Goal: Task Accomplishment & Management: Manage account settings

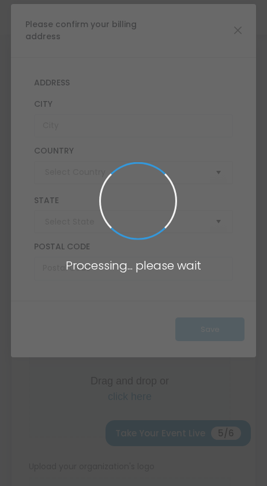
type input "United States"
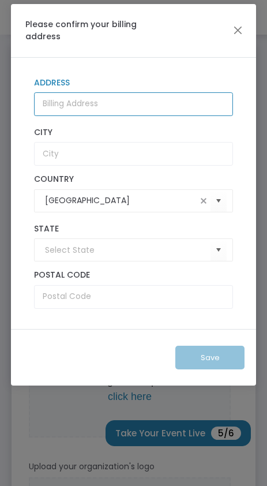
click at [77, 112] on input "Address" at bounding box center [134, 104] width 200 height 24
type input "PO Box 784"
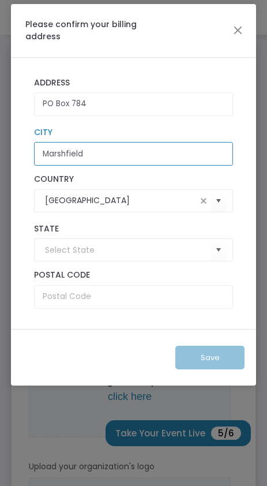
type input "Marshfield"
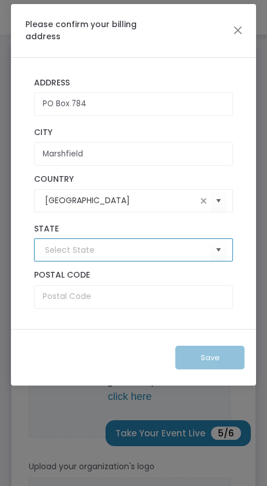
type input "e"
type input "Wisconsin"
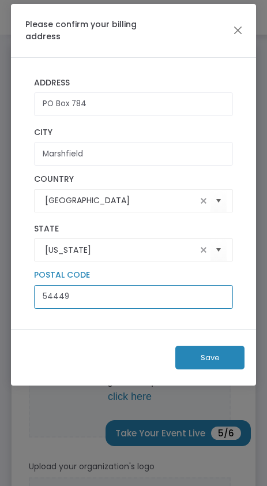
type input "54449"
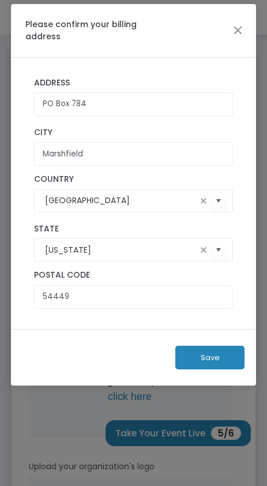
click at [225, 357] on button "Save" at bounding box center [209, 357] width 69 height 24
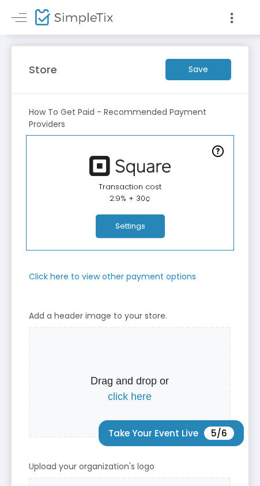
click at [191, 76] on m-button "Save" at bounding box center [198, 69] width 66 height 21
click at [140, 217] on button "Settings" at bounding box center [130, 226] width 69 height 24
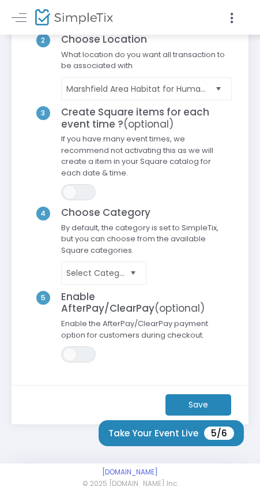
scroll to position [134, 0]
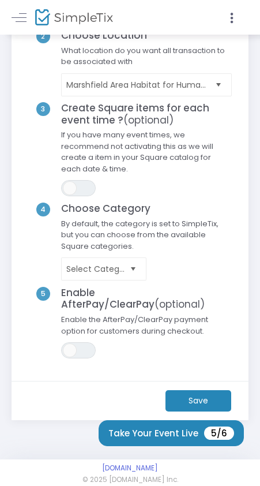
click at [217, 398] on m-button "Save" at bounding box center [198, 400] width 66 height 21
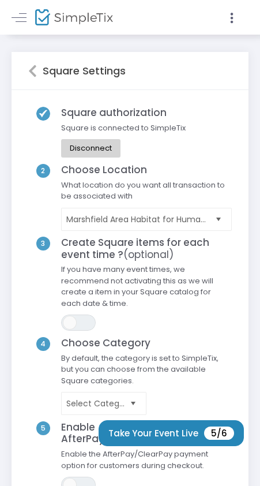
click at [32, 69] on icon at bounding box center [32, 71] width 9 height 14
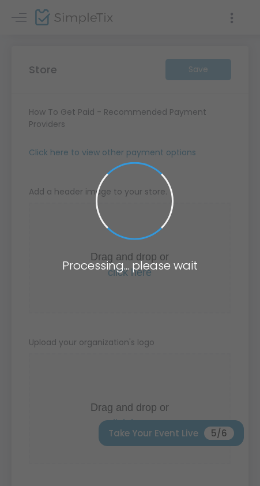
type input "https://MarshfieldAreaHabitatforH"
radio input "true"
radio input "false"
radio input "true"
type input "Marshfield Area Habitat for Humanity"
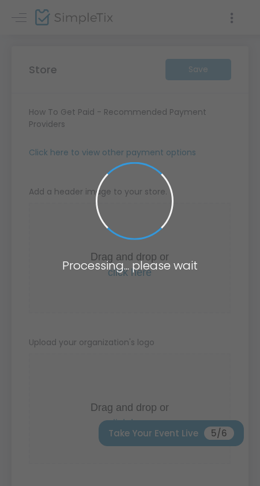
type input "7152079300"
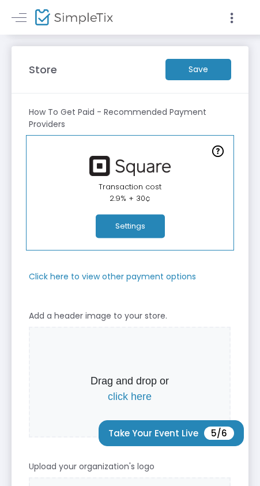
click at [227, 16] on icon at bounding box center [232, 18] width 10 height 14
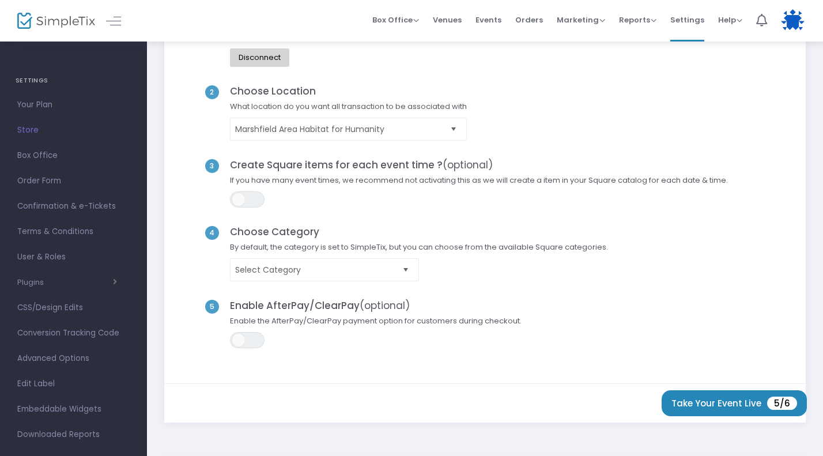
scroll to position [148, 0]
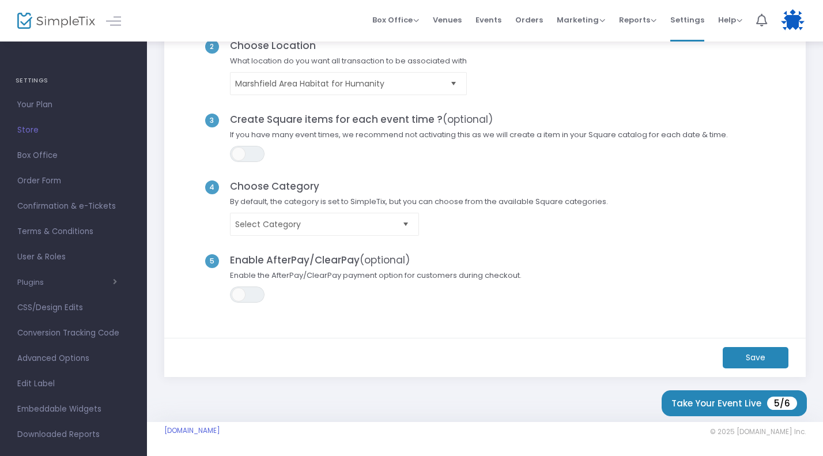
click at [711, 399] on button "Take Your Event Live 5/6" at bounding box center [734, 403] width 145 height 26
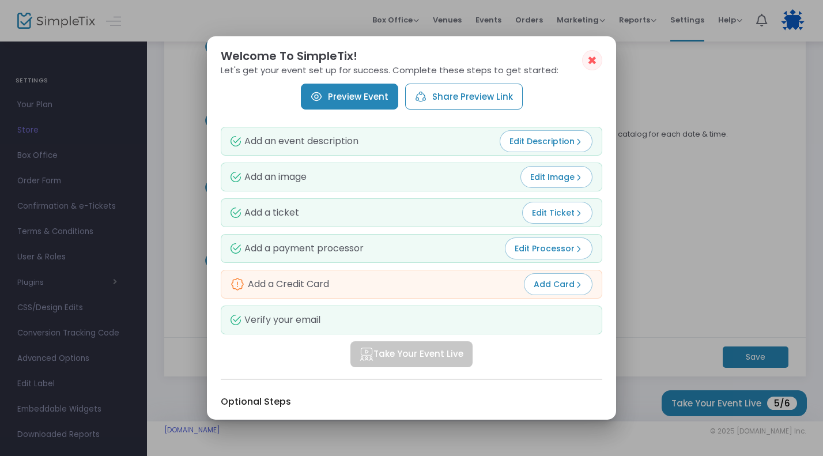
scroll to position [0, 0]
click at [536, 283] on span "Add Card" at bounding box center [558, 285] width 49 height 12
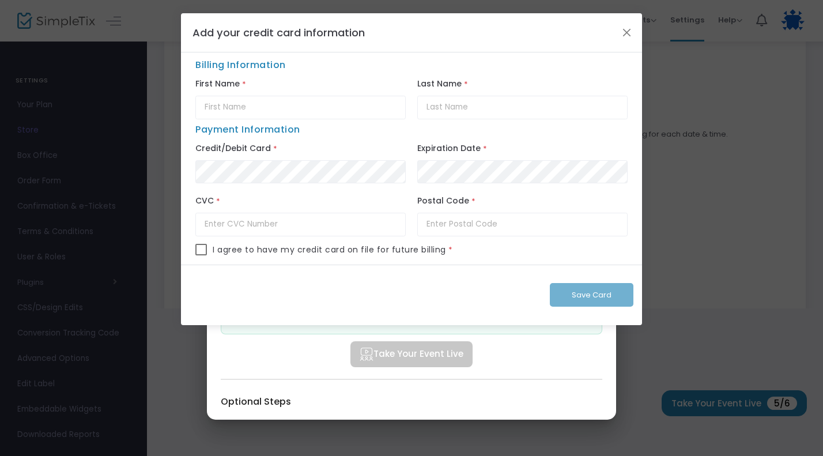
click at [536, 283] on div "Save Card" at bounding box center [411, 295] width 461 height 61
click at [630, 26] on button "Close" at bounding box center [627, 32] width 15 height 15
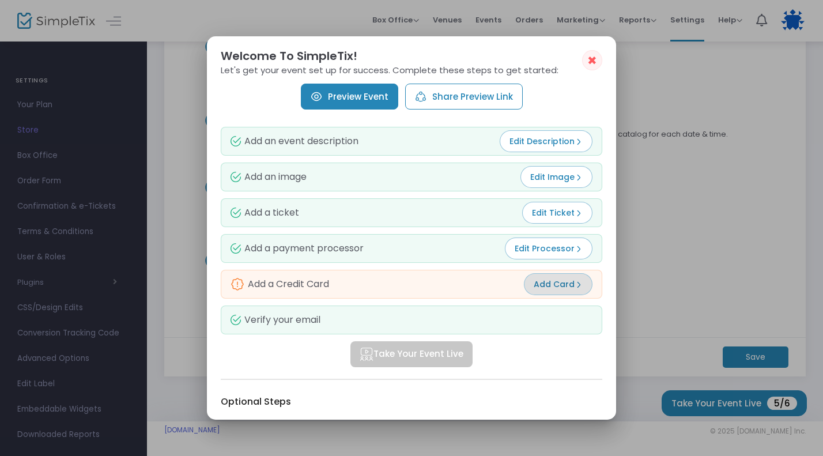
click at [594, 58] on span "✖" at bounding box center [593, 61] width 10 height 14
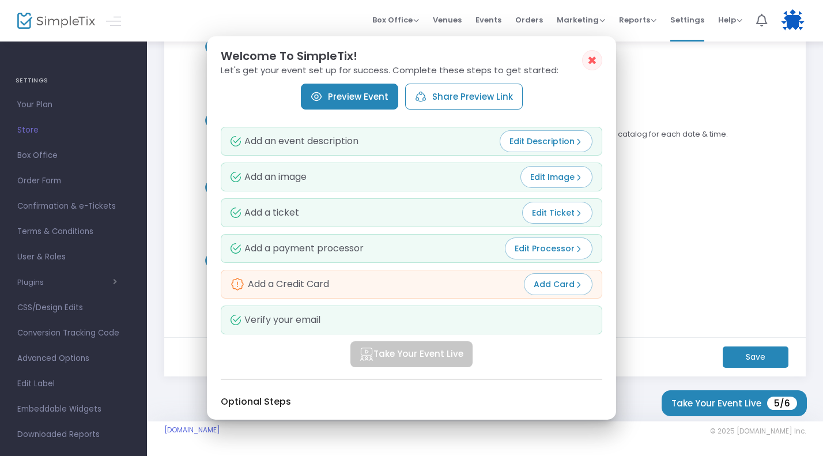
scroll to position [148, 0]
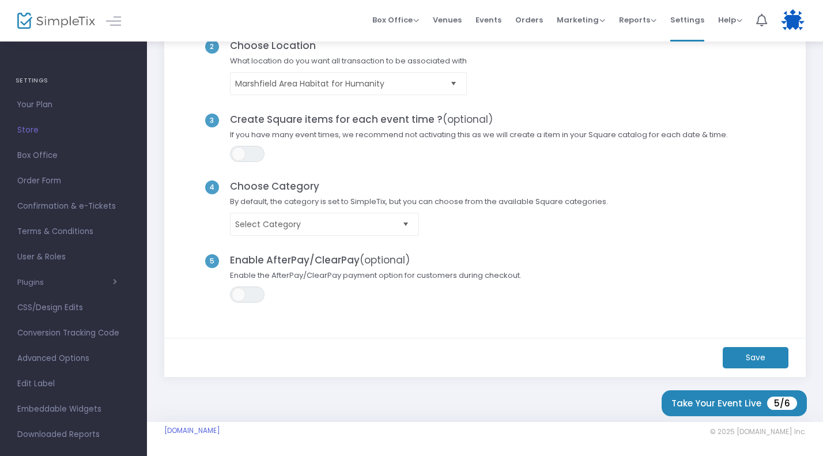
click at [732, 14] on div "Help View Docs Contact Support" at bounding box center [730, 20] width 24 height 12
click at [739, 20] on span "Help" at bounding box center [730, 19] width 24 height 11
click at [743, 63] on li "Contact Support" at bounding box center [760, 61] width 85 height 22
